Goal: Transaction & Acquisition: Purchase product/service

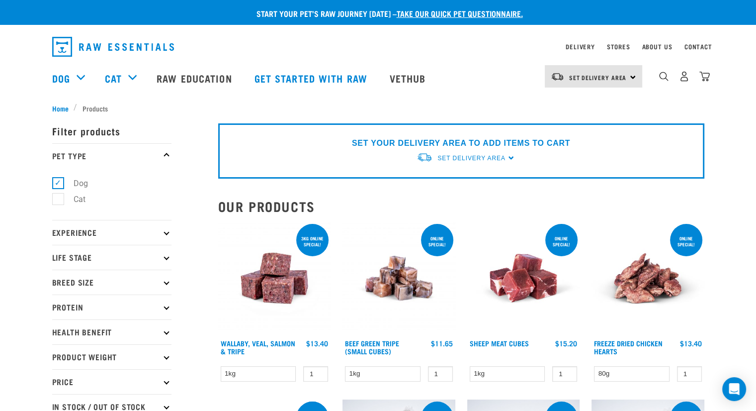
click at [511, 156] on div "SET YOUR DELIVERY AREA TO ADD ITEMS TO CART Set Delivery Area North Island Sout…" at bounding box center [461, 150] width 486 height 55
click at [498, 156] on span "Set Delivery Area" at bounding box center [471, 158] width 68 height 7
click at [464, 181] on link "[GEOGRAPHIC_DATA]" at bounding box center [466, 181] width 99 height 16
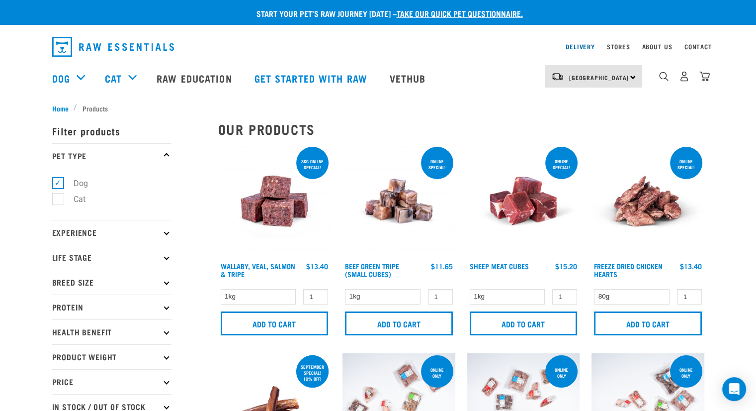
click at [585, 45] on link "Delivery" at bounding box center [580, 46] width 29 height 3
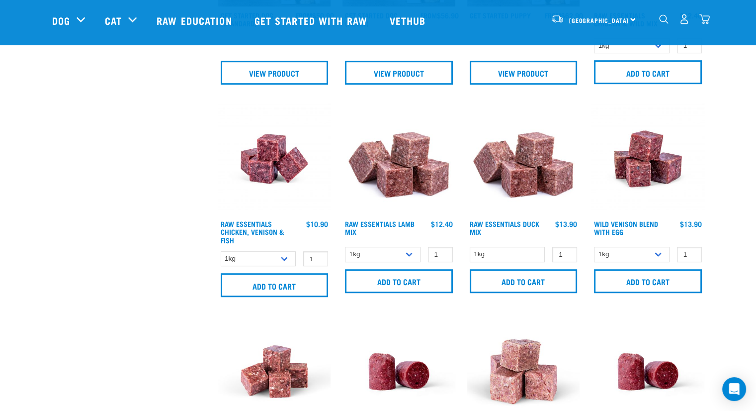
scroll to position [596, 0]
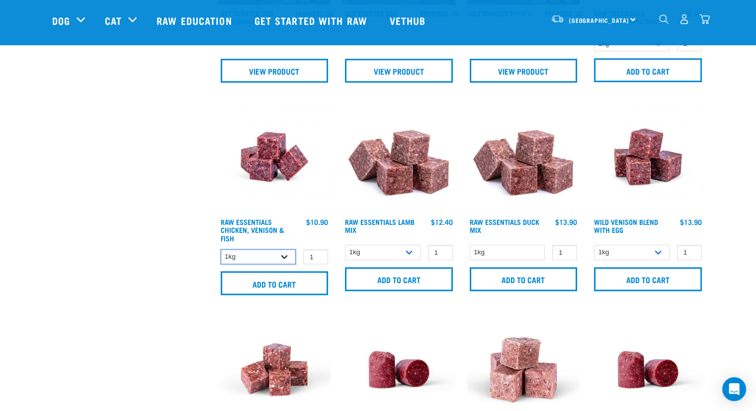
click at [285, 254] on select "1kg 3kg" at bounding box center [259, 256] width 76 height 15
select select "28665"
click at [221, 249] on select "1kg 3kg" at bounding box center [259, 256] width 76 height 15
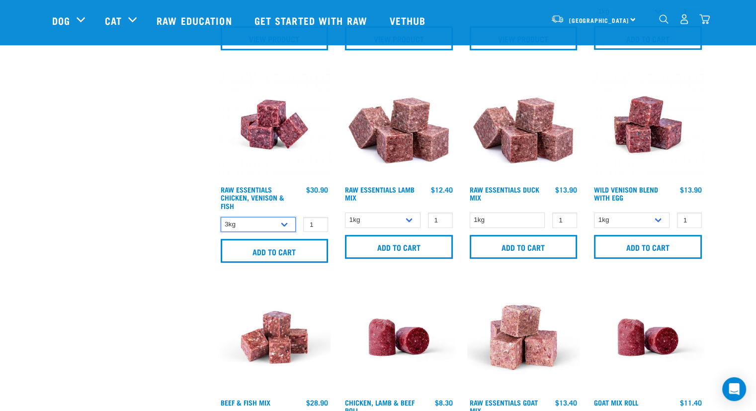
scroll to position [646, 0]
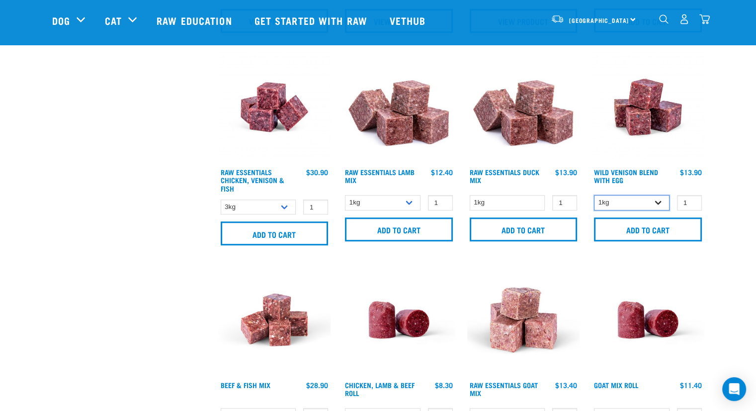
click at [660, 206] on select "1kg 3kg Bulk (10kg)" at bounding box center [632, 202] width 76 height 15
select select "34496"
click at [594, 195] on select "1kg 3kg Bulk (10kg)" at bounding box center [632, 202] width 76 height 15
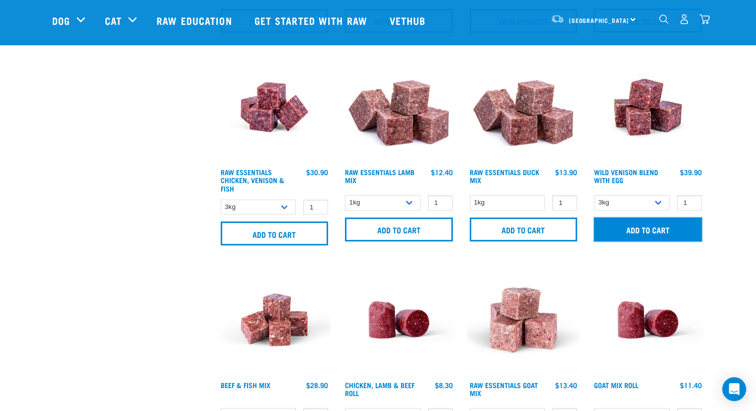
click at [647, 227] on input "Add to cart" at bounding box center [648, 229] width 108 height 24
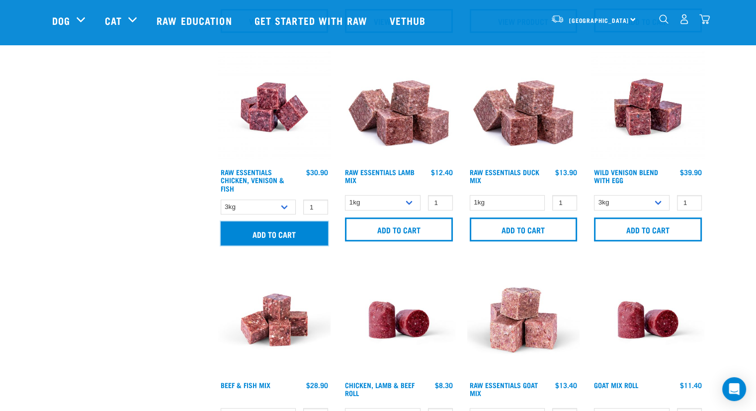
click at [274, 232] on input "Add to cart" at bounding box center [275, 233] width 108 height 24
click at [704, 18] on img "dropdown navigation" at bounding box center [704, 19] width 10 height 10
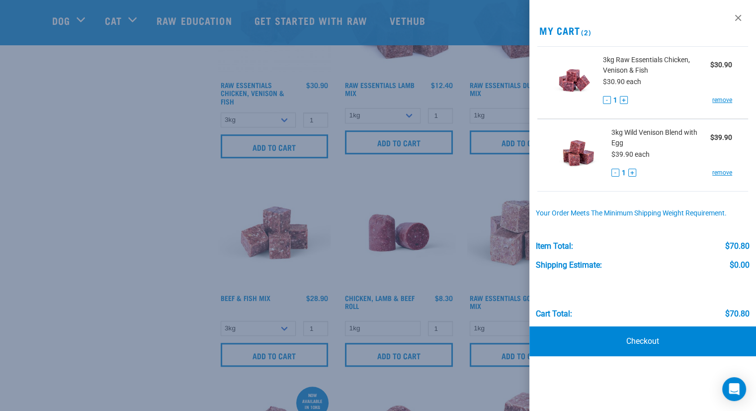
scroll to position [746, 0]
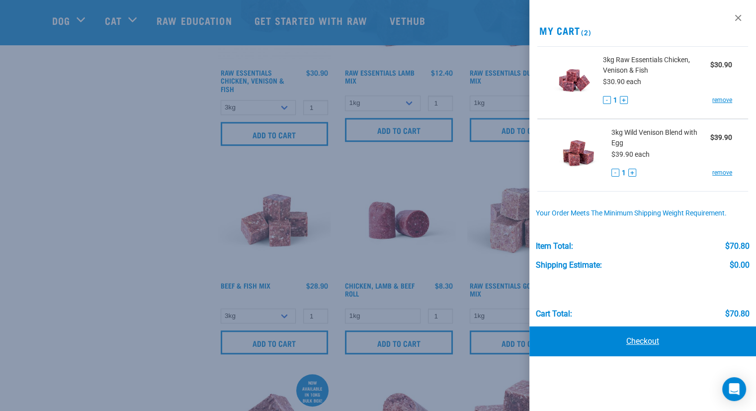
click at [645, 340] on link "Checkout" at bounding box center [642, 341] width 227 height 30
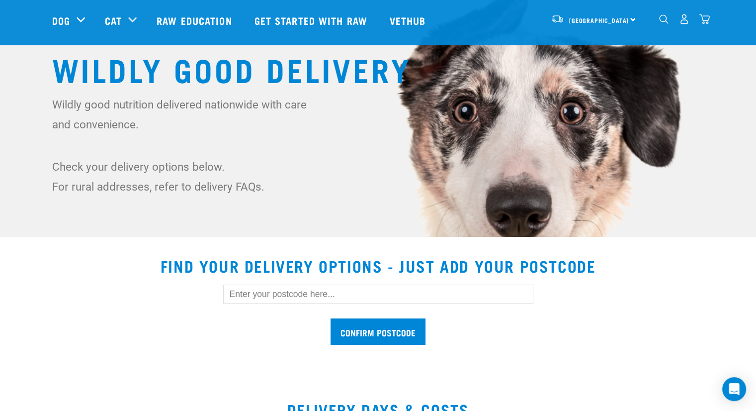
scroll to position [149, 0]
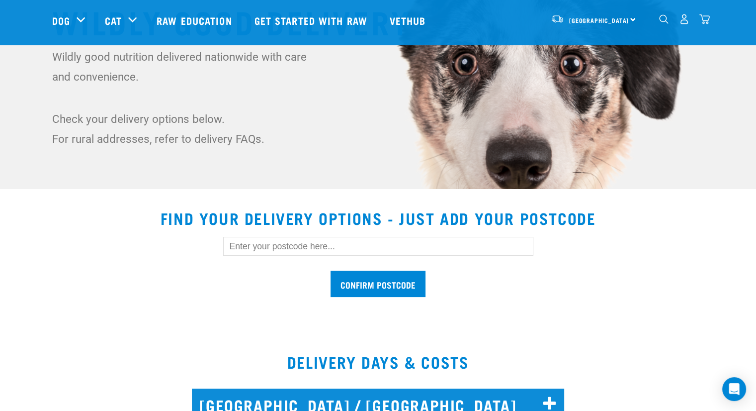
click at [319, 245] on input "text" at bounding box center [378, 246] width 310 height 19
type input "1021"
click at [380, 281] on input "Confirm postcode" at bounding box center [378, 283] width 95 height 26
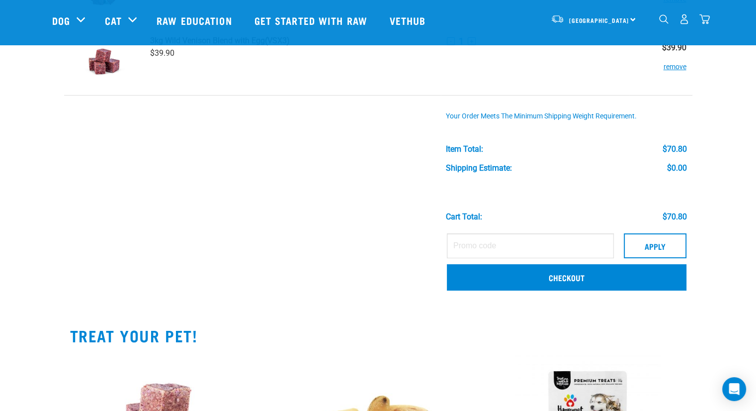
scroll to position [149, 0]
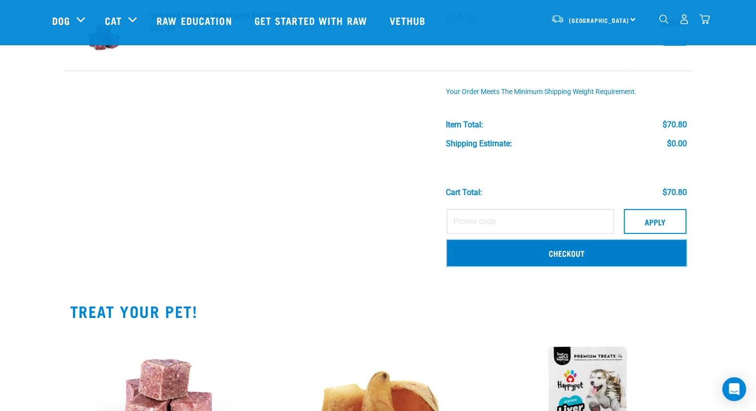
click at [575, 249] on link "Checkout" at bounding box center [567, 253] width 240 height 26
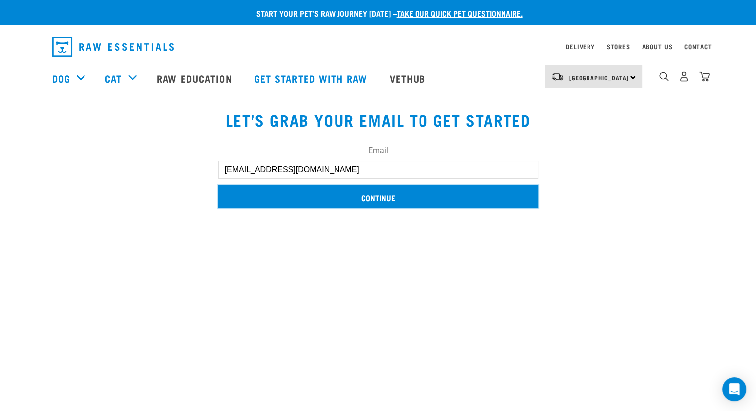
click at [414, 197] on input "Continue" at bounding box center [378, 196] width 320 height 24
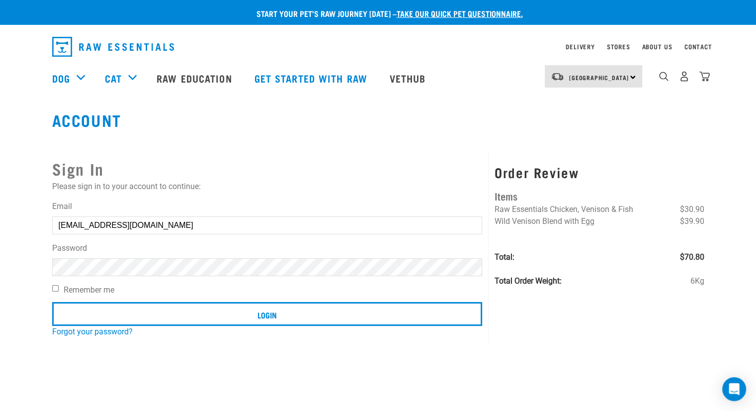
scroll to position [50, 0]
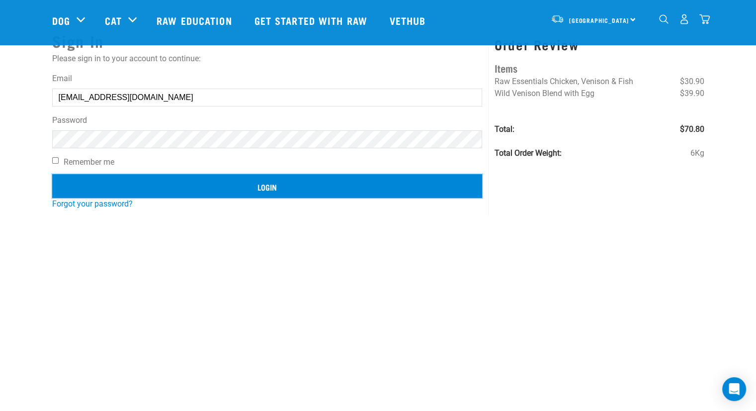
click at [270, 185] on input "Login" at bounding box center [267, 186] width 430 height 24
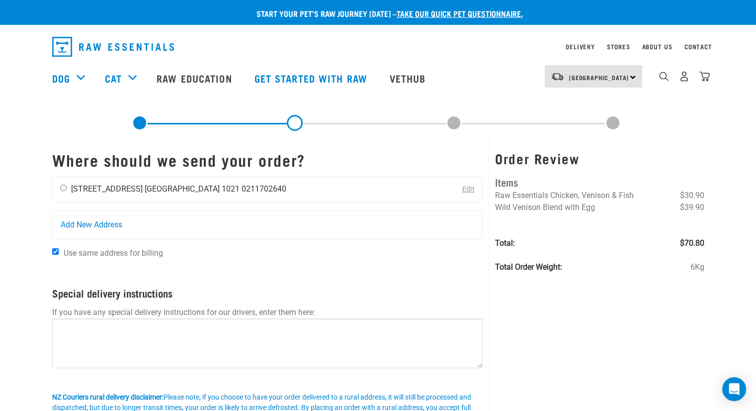
click at [61, 187] on input "radio" at bounding box center [63, 187] width 6 height 6
radio input "true"
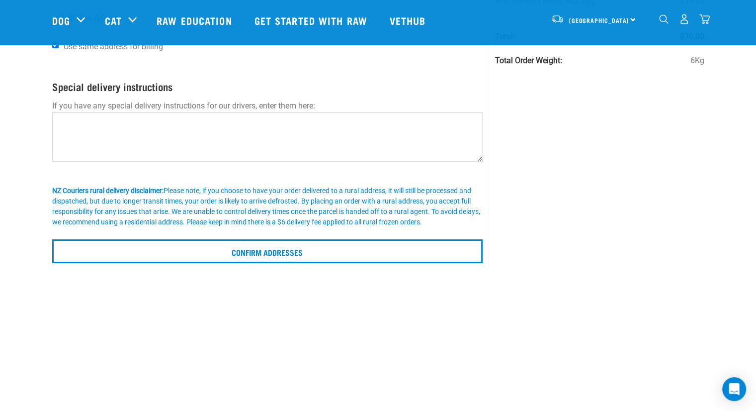
scroll to position [50, 0]
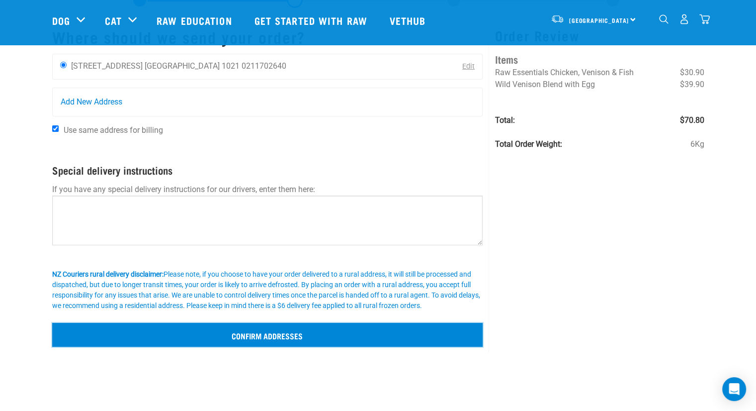
click at [267, 334] on input "Confirm addresses" at bounding box center [267, 335] width 431 height 24
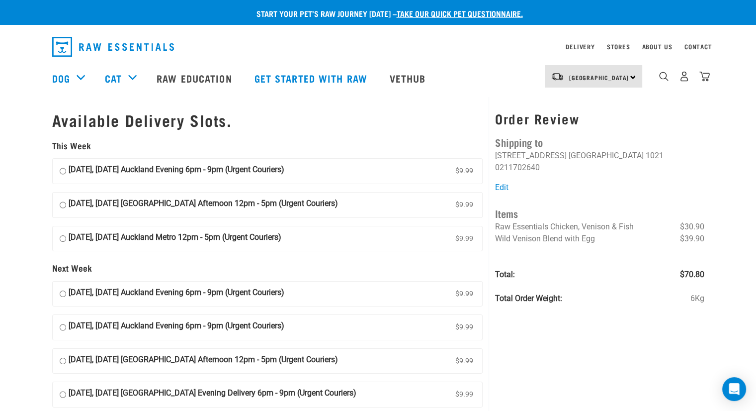
click at [62, 172] on input "26 September, Friday Auckland Evening 6pm - 9pm (Urgent Couriers) $9.99" at bounding box center [63, 171] width 6 height 15
radio input "true"
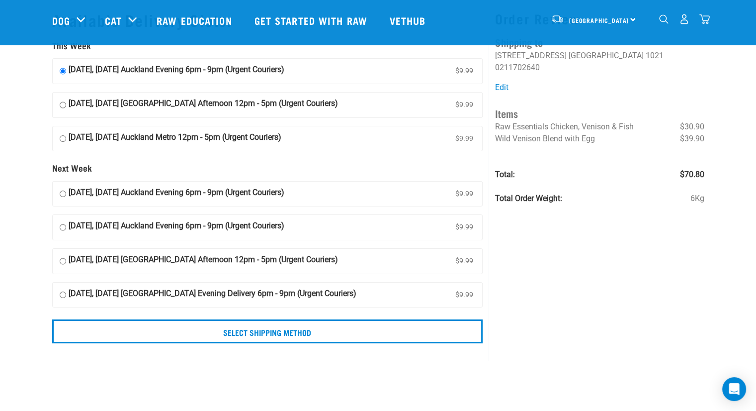
scroll to position [50, 0]
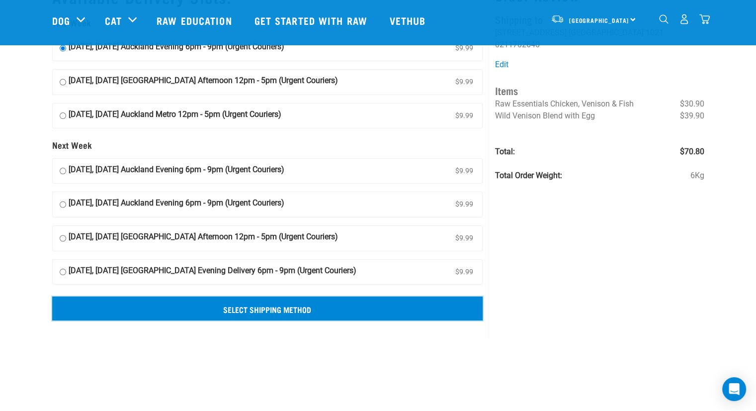
click at [306, 306] on input "Select Shipping Method" at bounding box center [267, 308] width 431 height 24
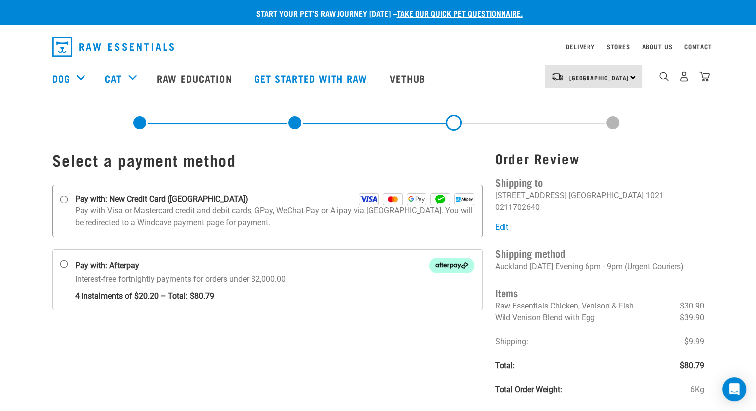
click at [64, 198] on input "Pay with: New Credit Card ([GEOGRAPHIC_DATA])" at bounding box center [64, 199] width 8 height 8
radio input "true"
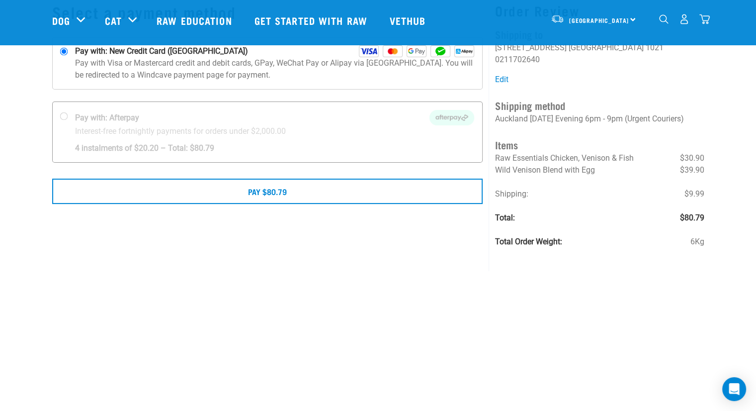
scroll to position [99, 0]
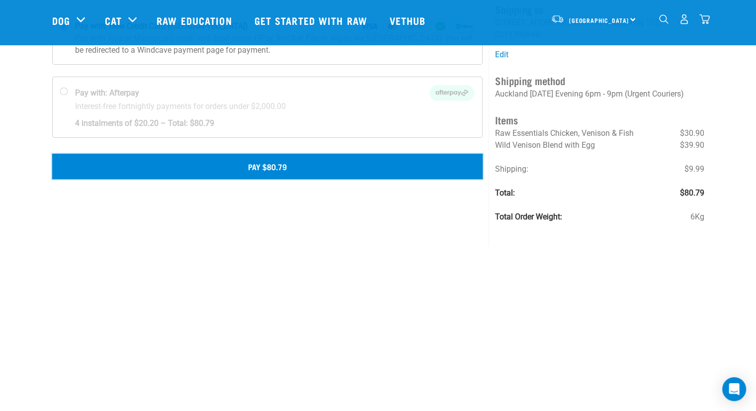
click at [289, 170] on button "Pay $80.79" at bounding box center [267, 166] width 431 height 25
